Goal: Find specific page/section: Find specific page/section

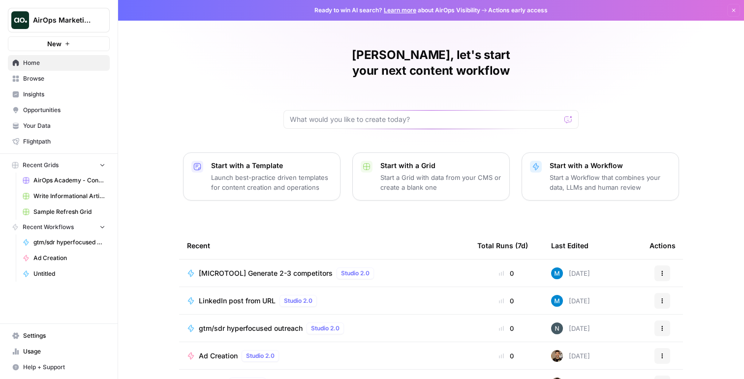
click at [50, 92] on span "Insights" at bounding box center [64, 94] width 82 height 9
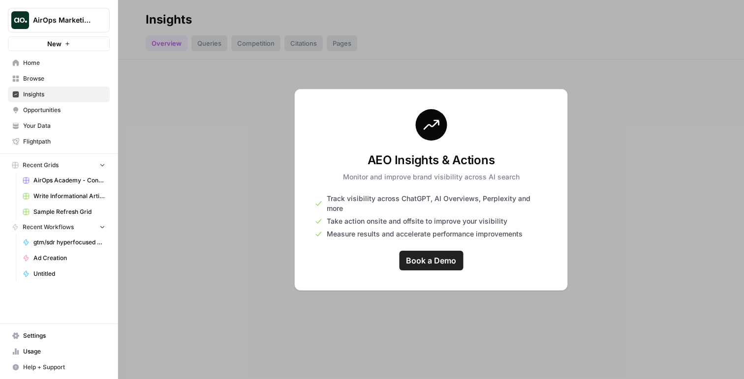
click at [135, 78] on div at bounding box center [431, 189] width 626 height 379
click at [102, 18] on icon "Workspace: AirOps Marketing" at bounding box center [101, 20] width 4 height 7
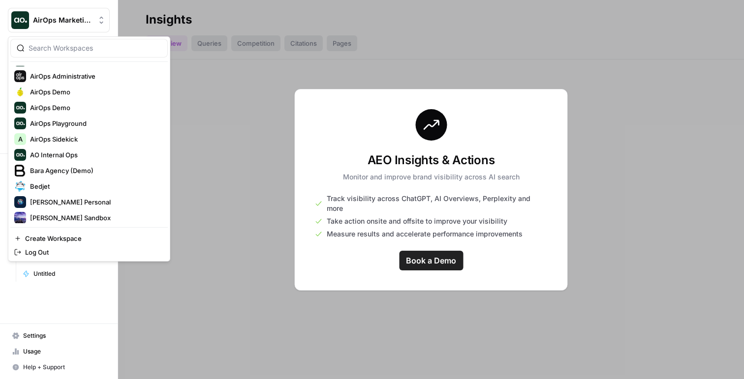
scroll to position [99, 0]
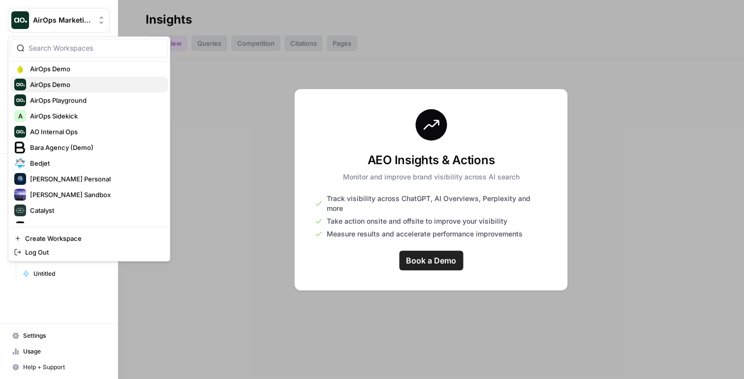
click at [81, 85] on span "AirOps Demo" at bounding box center [95, 85] width 130 height 10
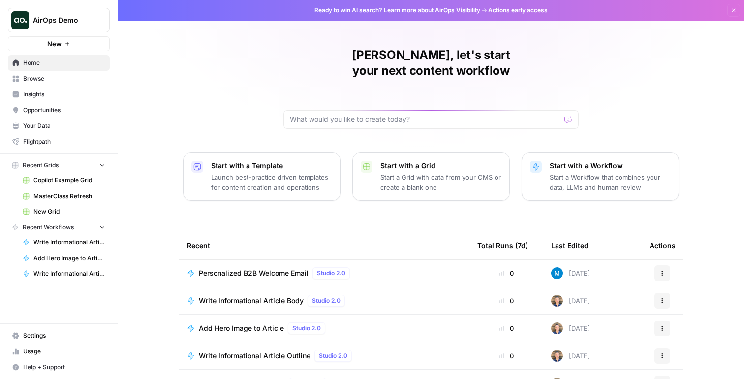
click at [61, 87] on link "Insights" at bounding box center [59, 95] width 102 height 16
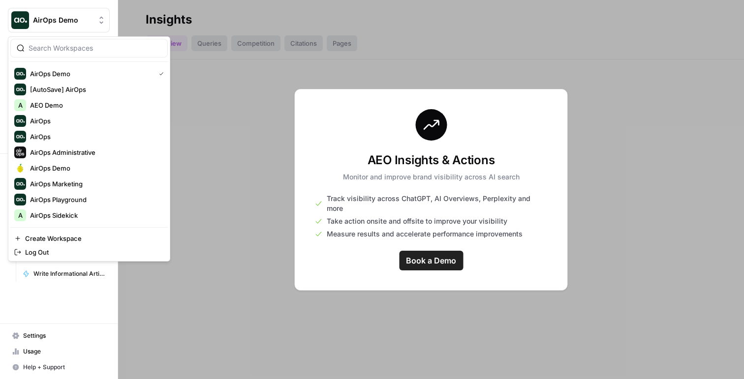
click at [99, 20] on icon "Workspace: AirOps Demo" at bounding box center [101, 20] width 10 height 10
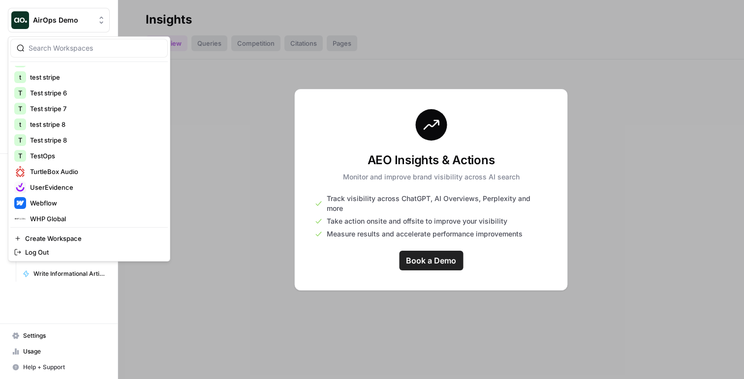
scroll to position [718, 0]
click at [82, 202] on span "Webflow" at bounding box center [95, 206] width 130 height 10
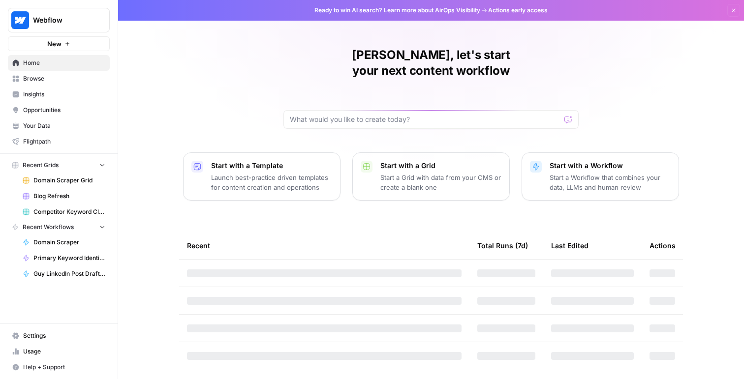
click at [45, 100] on link "Insights" at bounding box center [59, 95] width 102 height 16
